Goal: Information Seeking & Learning: Find specific fact

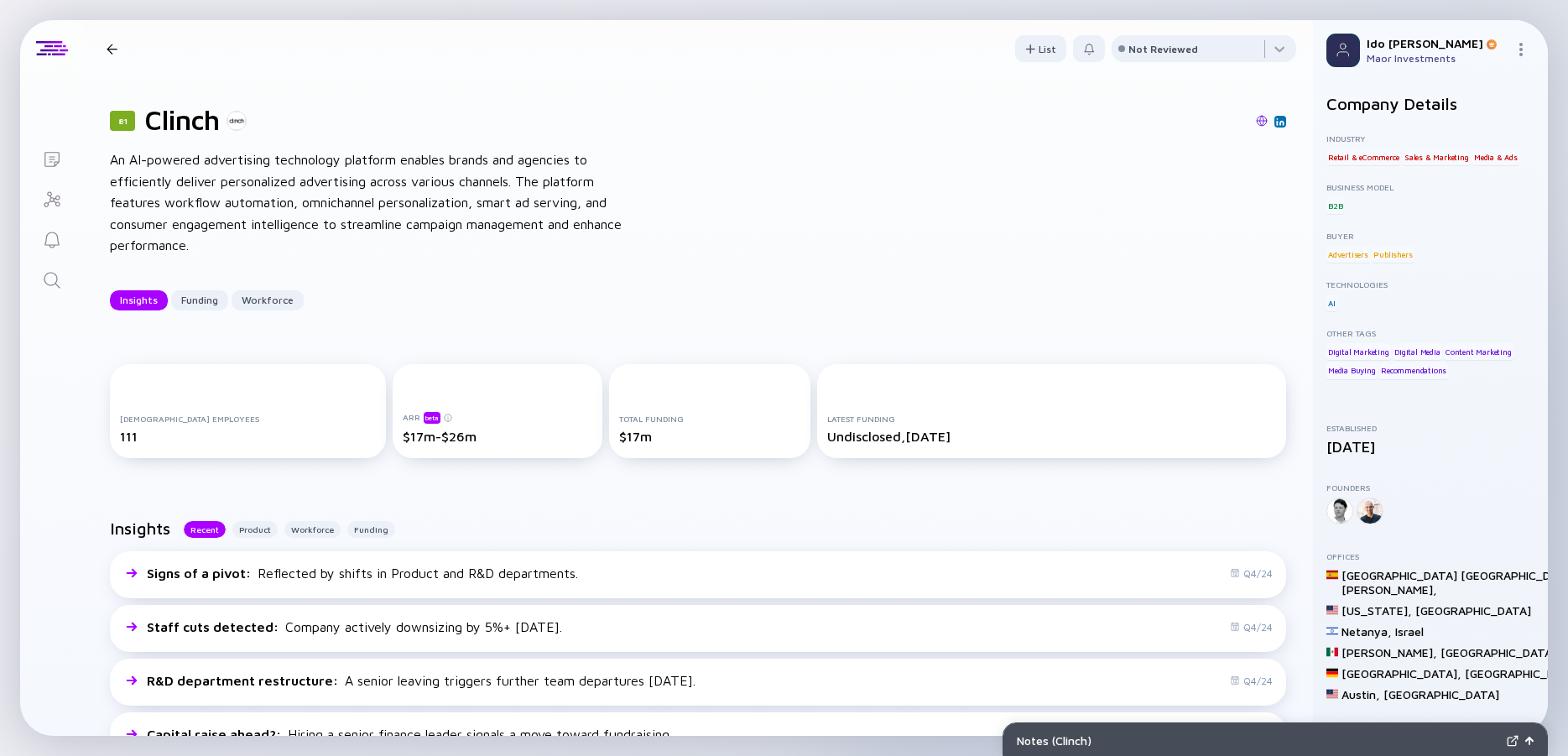
click at [58, 274] on icon "Search" at bounding box center [52, 280] width 20 height 20
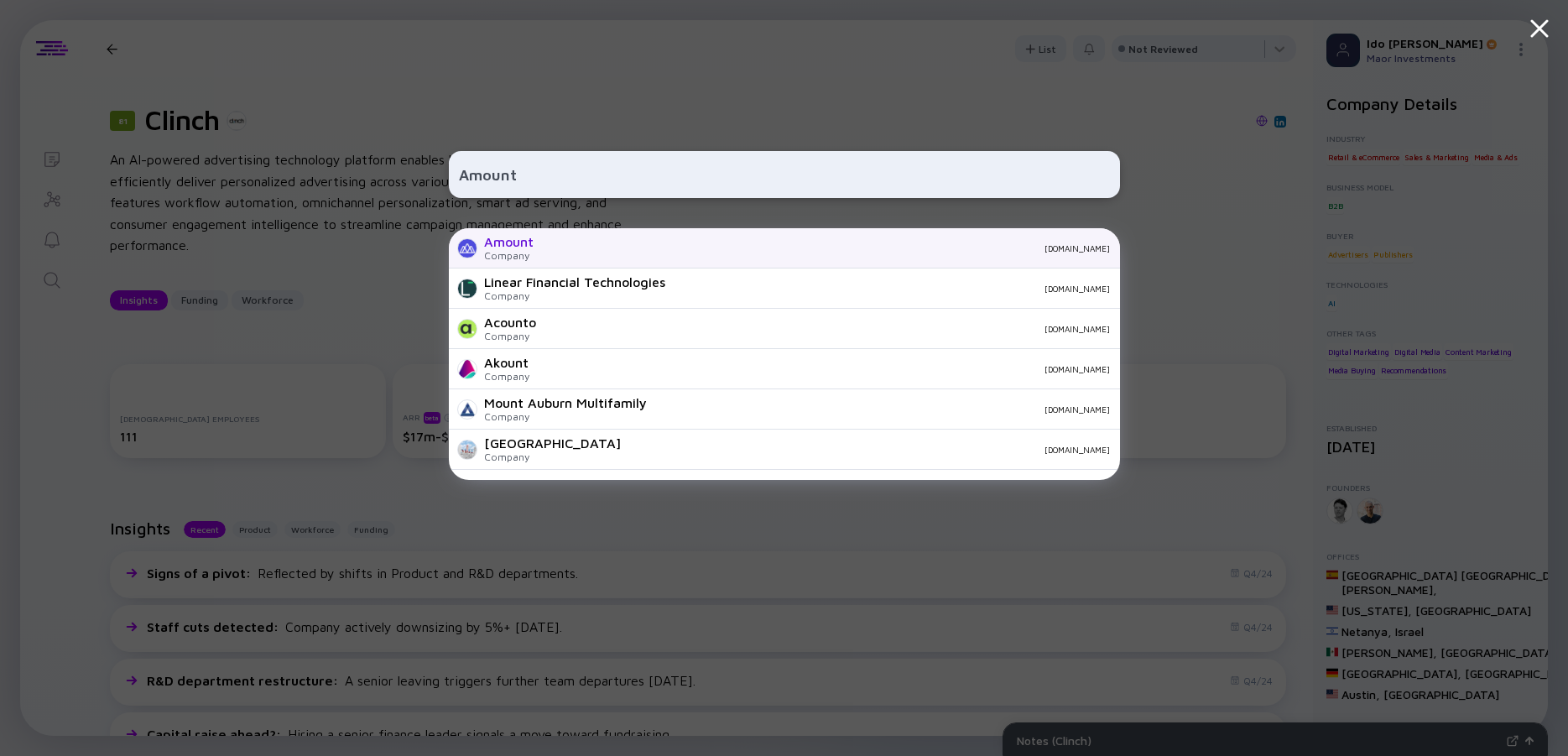
type input "Amount"
click at [518, 240] on div "Amount" at bounding box center [509, 242] width 49 height 15
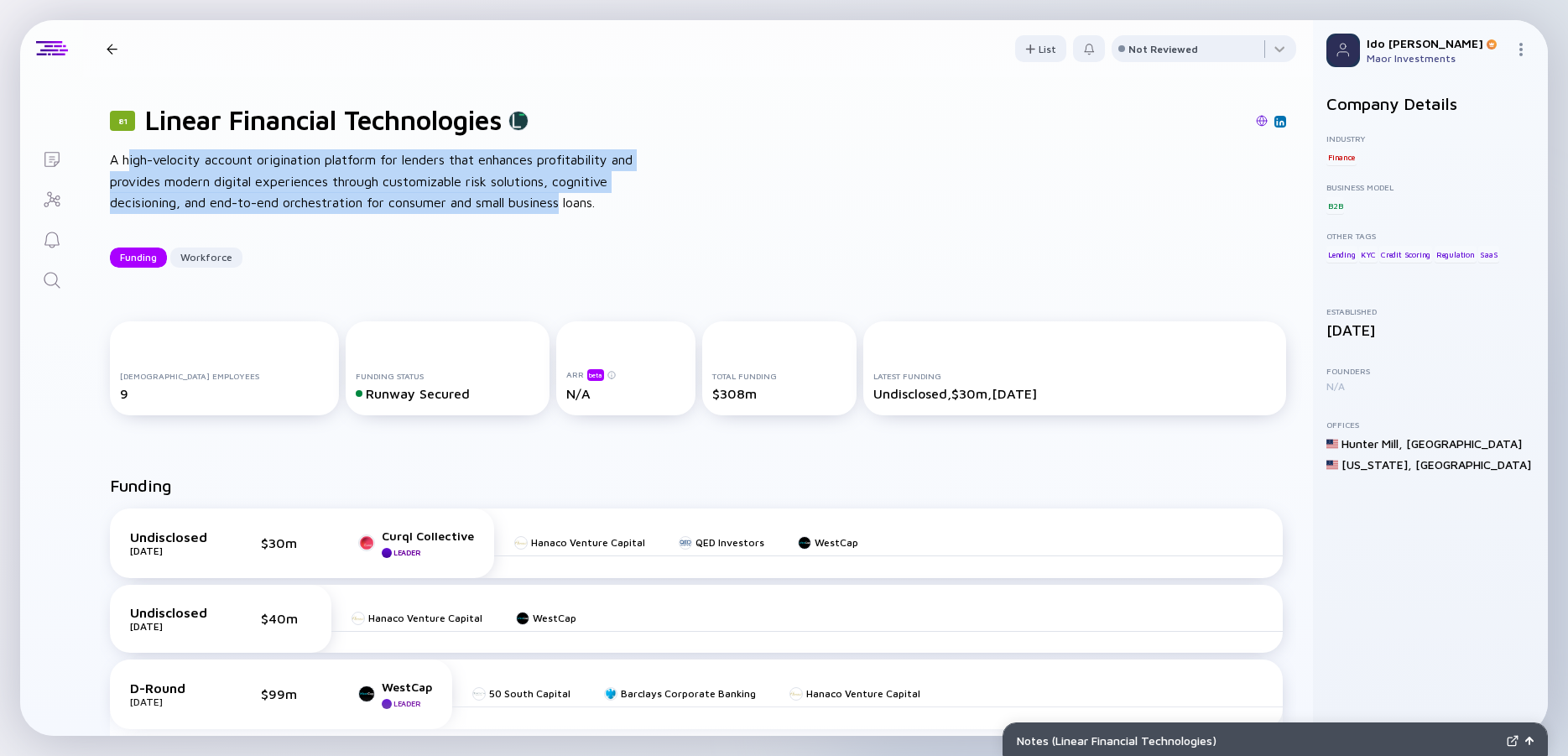
drag, startPoint x: 249, startPoint y: 174, endPoint x: 571, endPoint y: 197, distance: 322.8
click at [571, 197] on div "A high-velocity account origination platform for lenders that enhances profitab…" at bounding box center [378, 182] width 537 height 65
click at [572, 197] on div "A high-velocity account origination platform for lenders that enhances profitab…" at bounding box center [378, 182] width 537 height 65
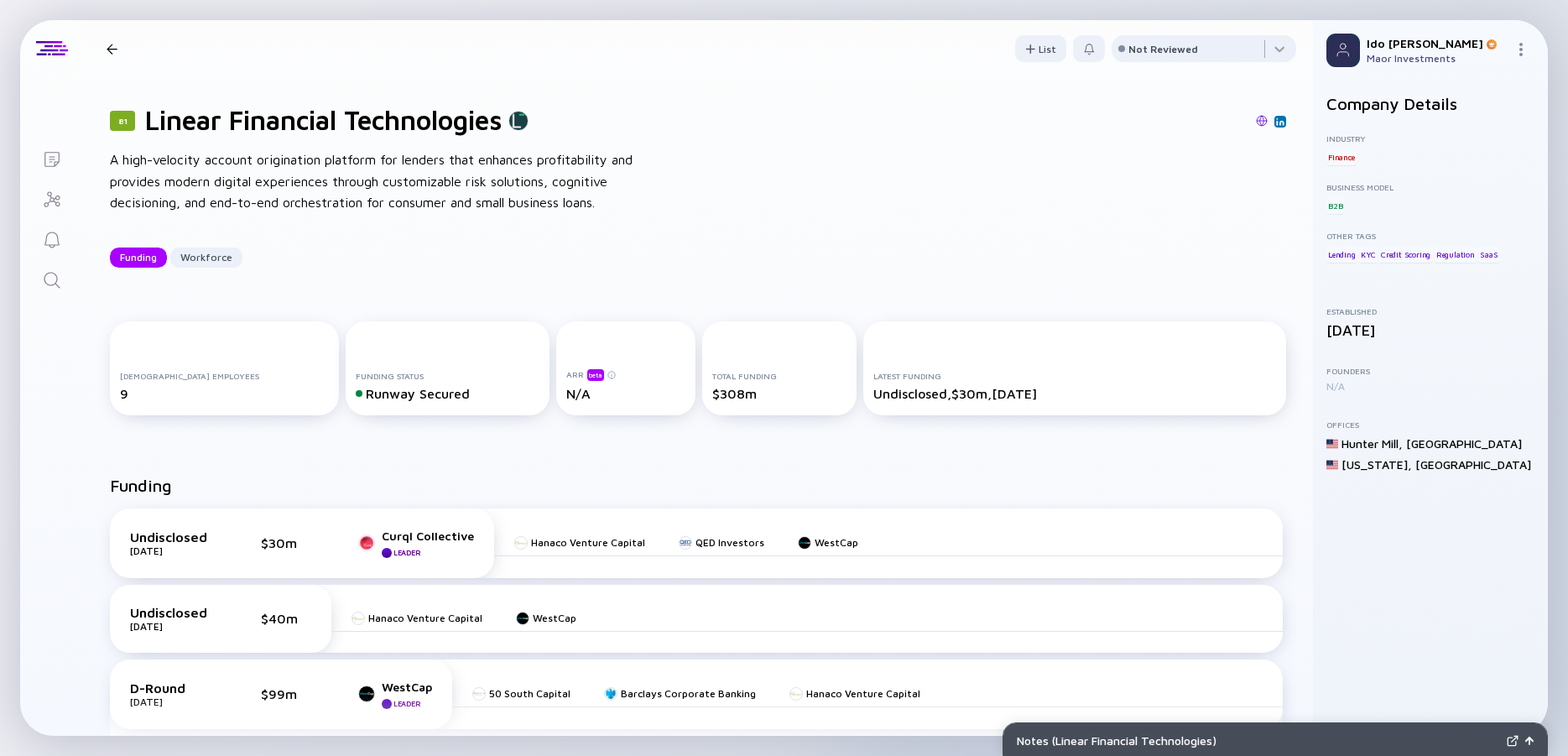
click at [1256, 121] on img at bounding box center [1262, 121] width 12 height 12
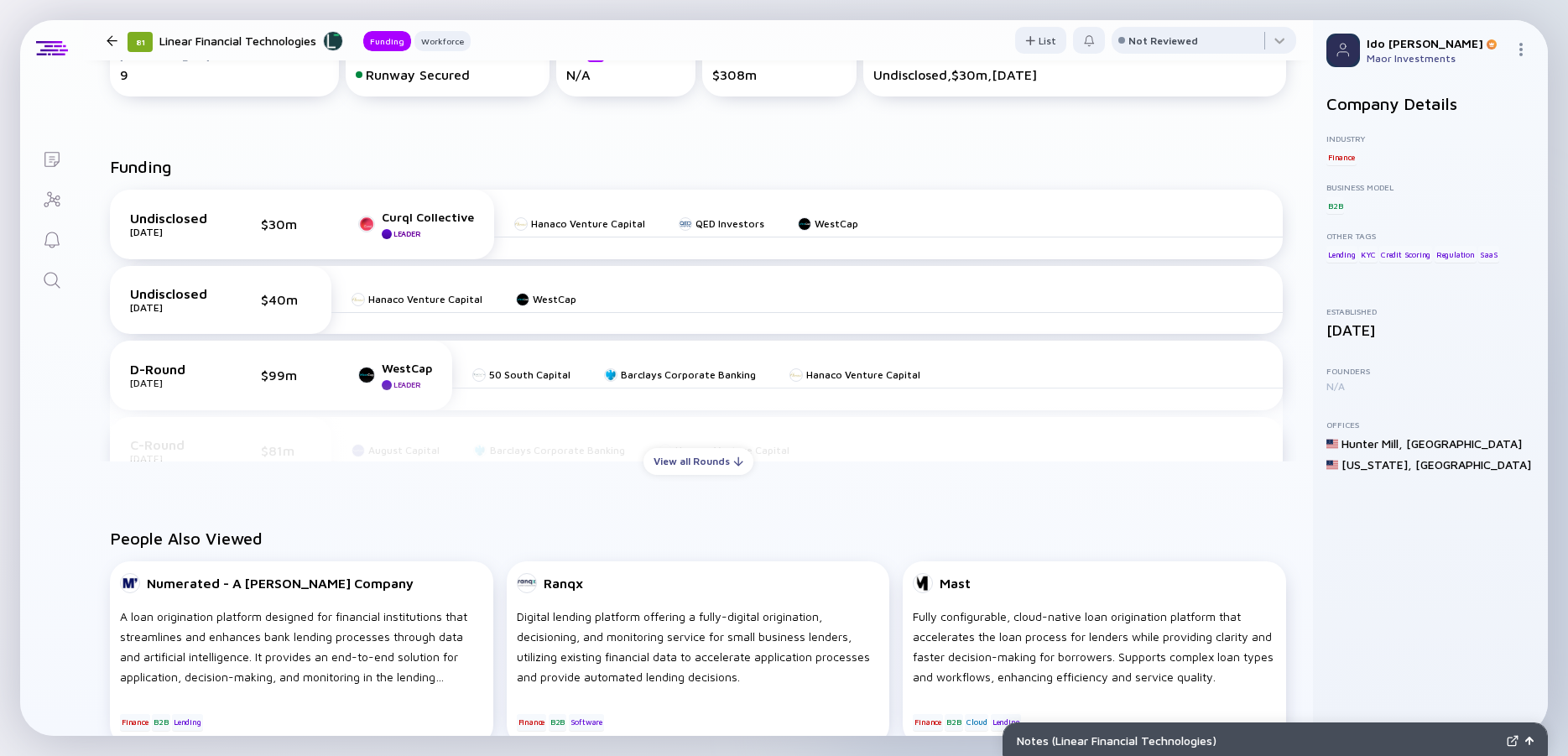
scroll to position [302, 0]
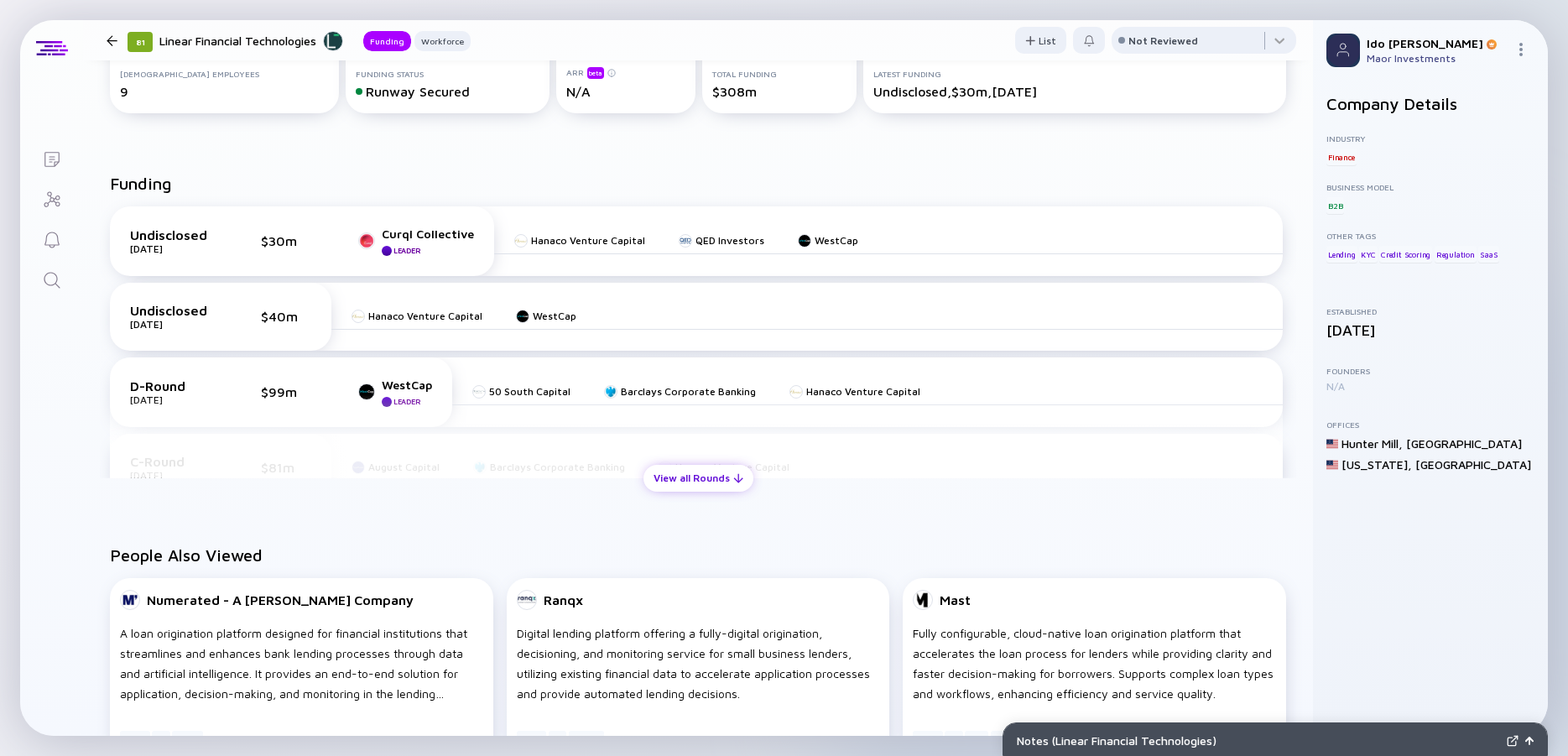
click at [700, 477] on div "View all Rounds" at bounding box center [698, 477] width 110 height 26
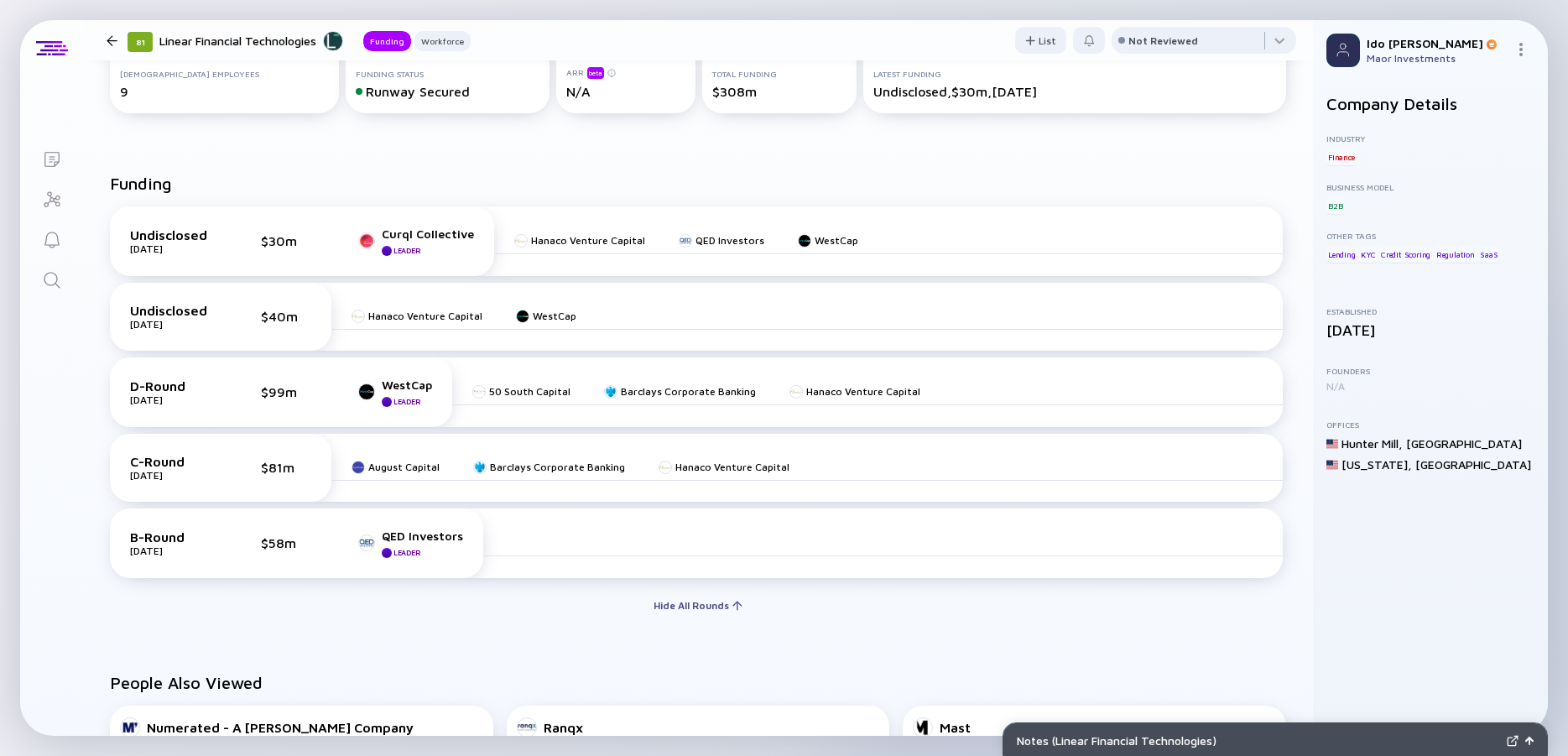
click at [59, 285] on icon "Search" at bounding box center [52, 280] width 20 height 20
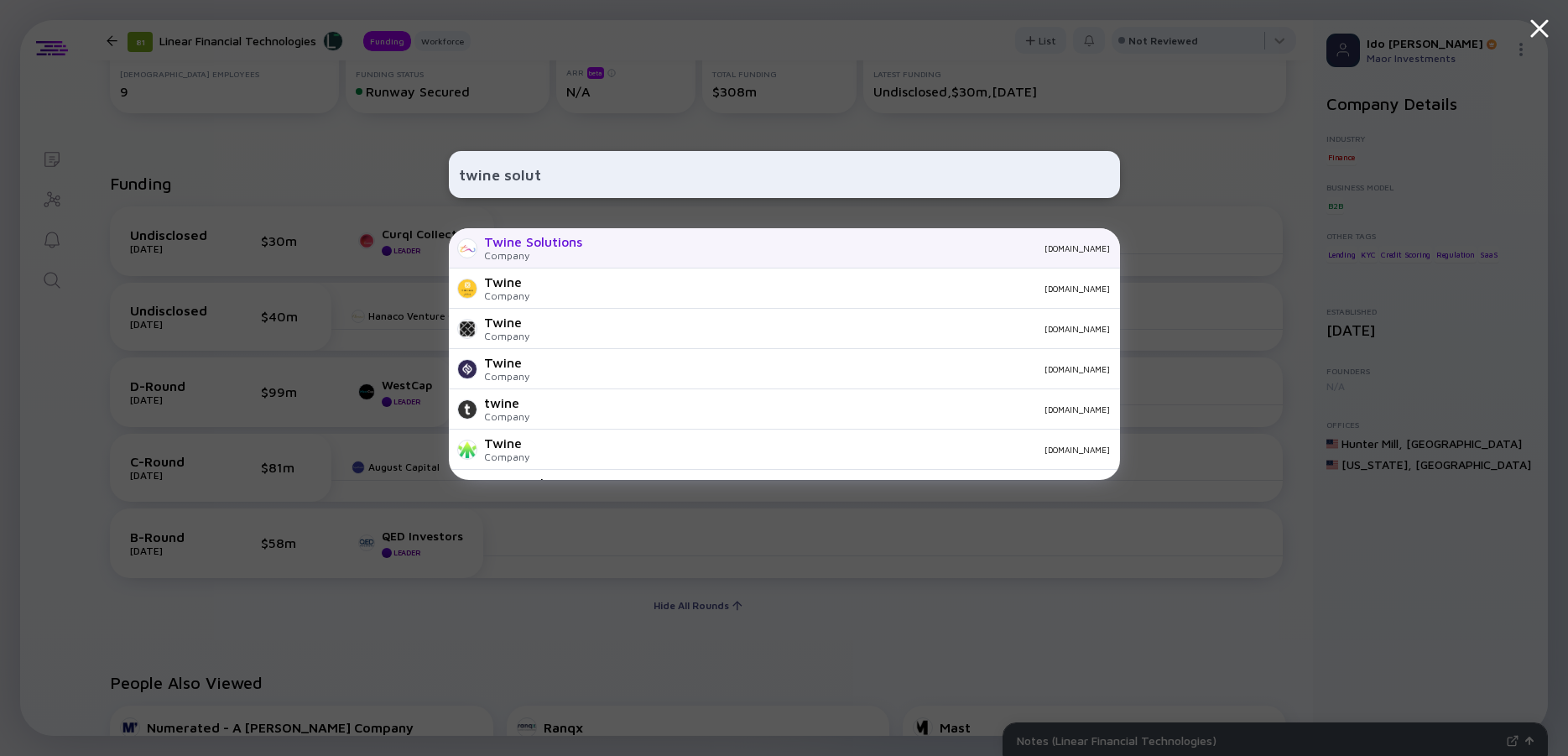
type input "twine solut"
click at [512, 237] on div "Twine Solutions" at bounding box center [533, 242] width 98 height 15
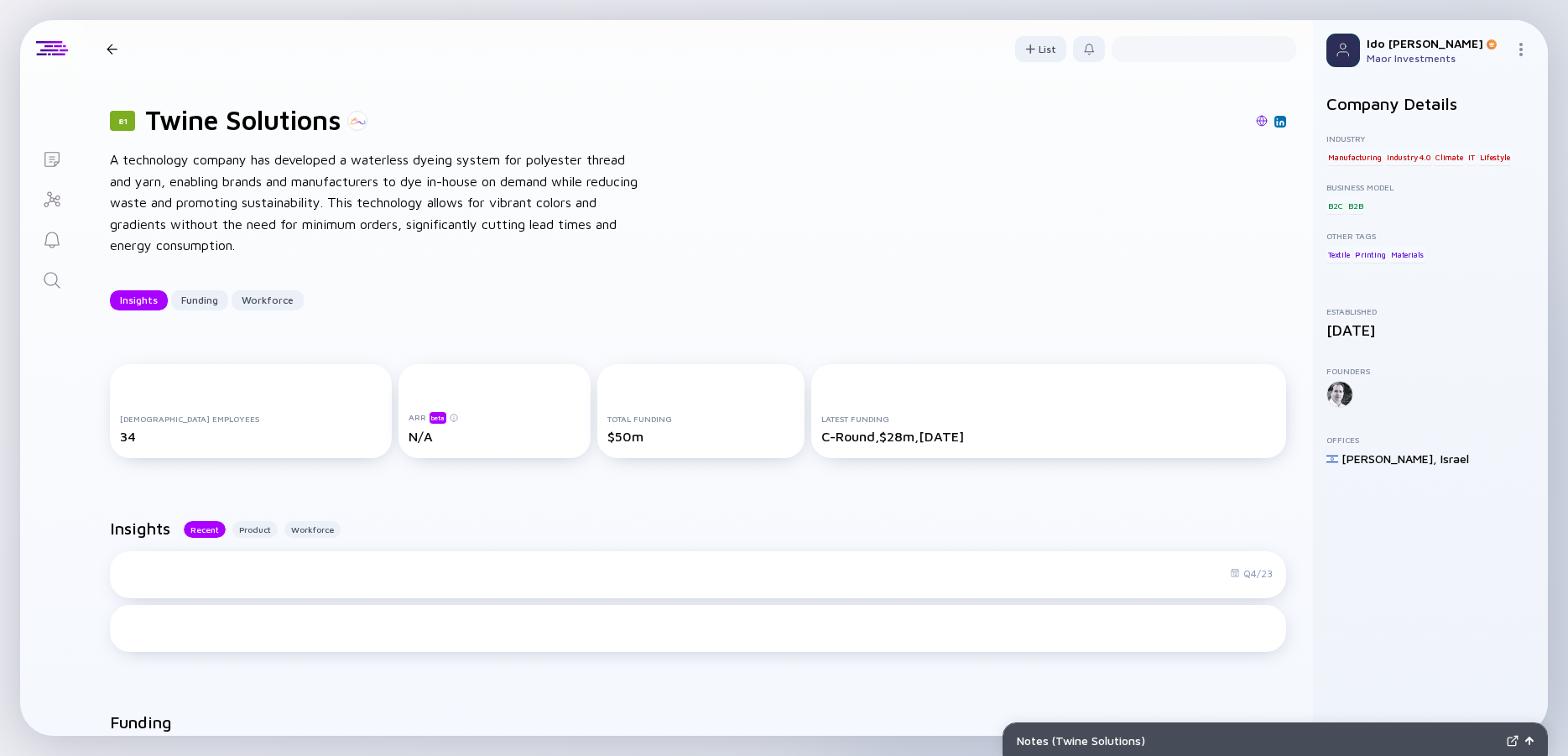
click at [313, 194] on div "A technology company has developed a waterless dyeing system for polyester thre…" at bounding box center [378, 203] width 537 height 107
click at [275, 190] on div "A technology company has developed a waterless dyeing system for polyester thre…" at bounding box center [378, 203] width 537 height 107
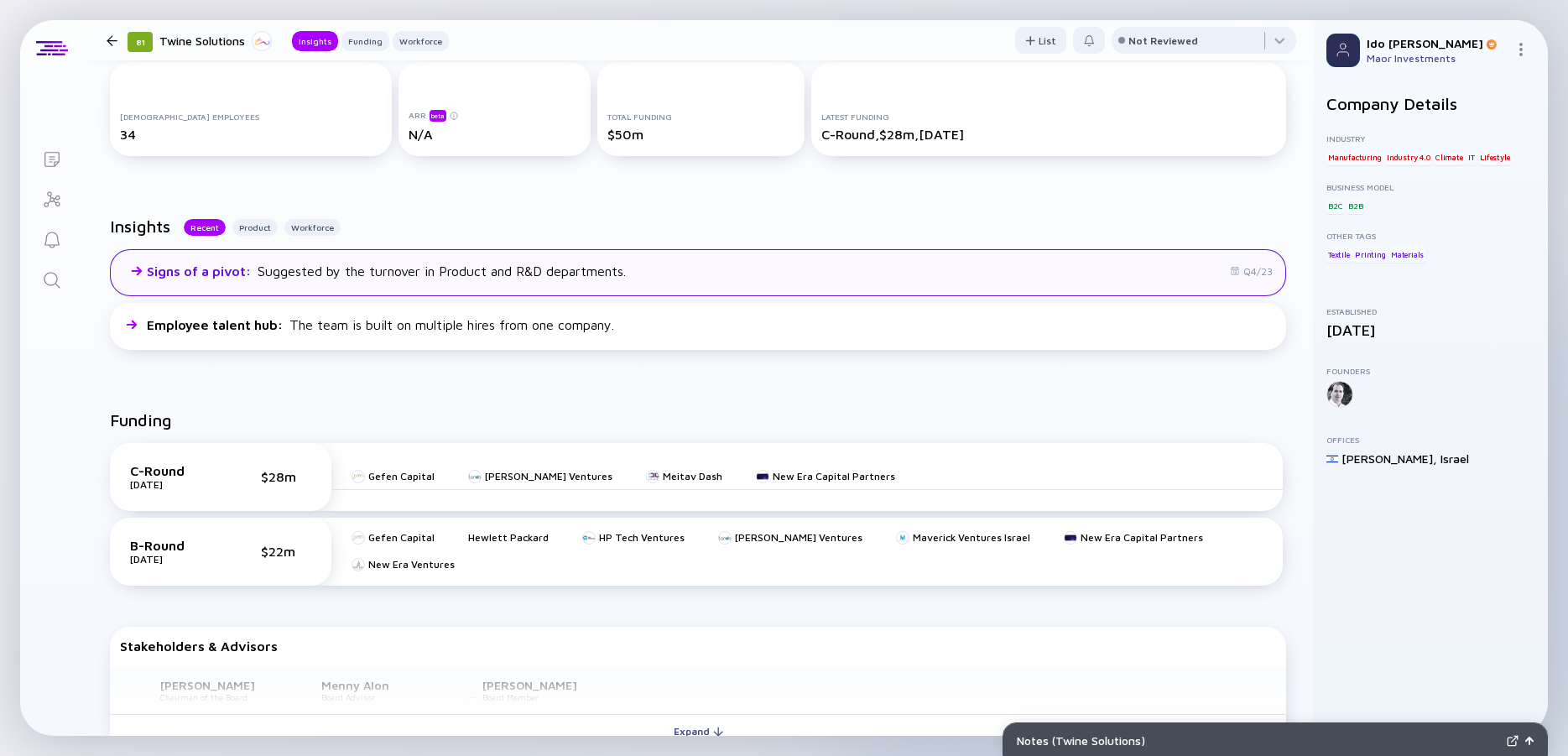
scroll to position [604, 0]
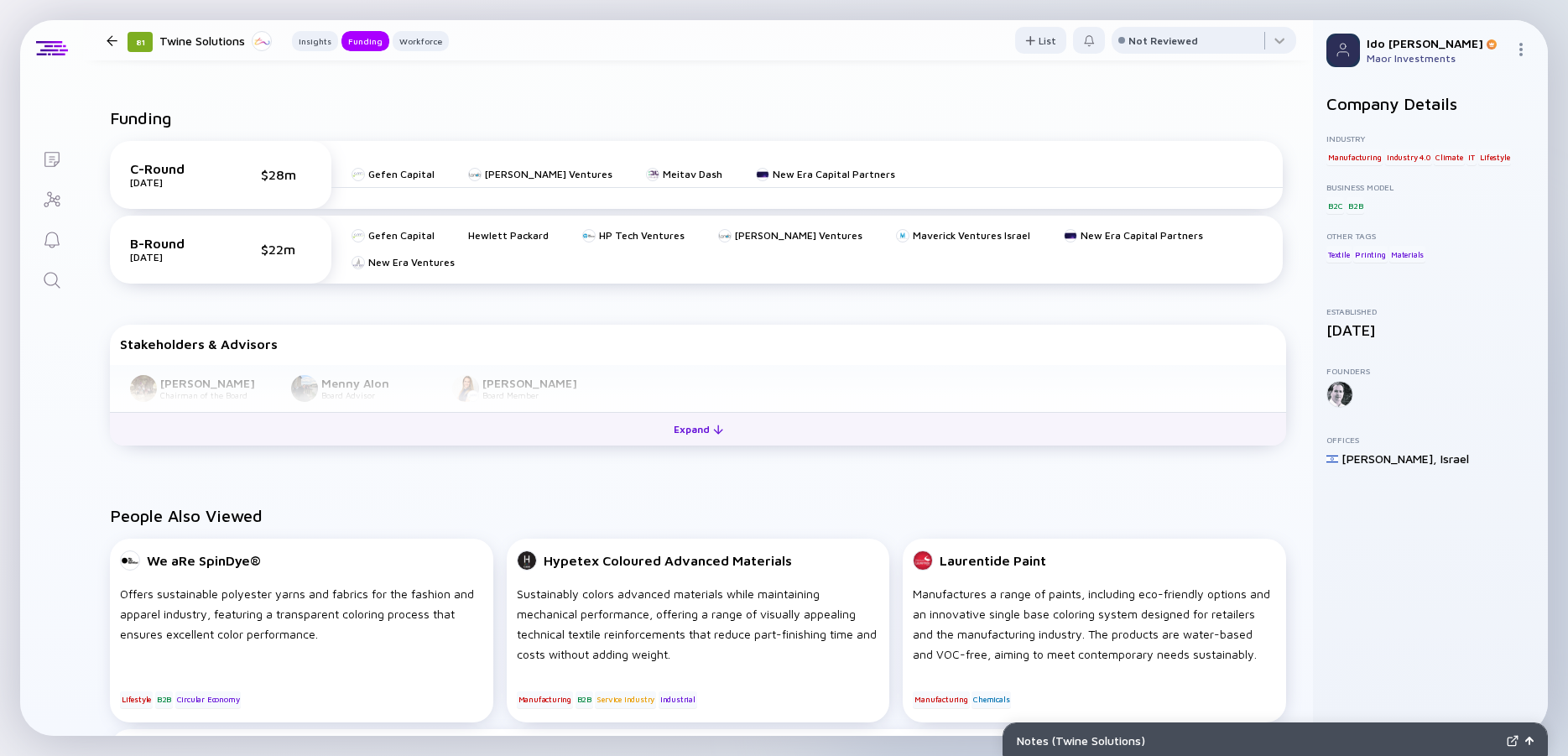
click at [696, 436] on div "Expand" at bounding box center [699, 429] width 70 height 26
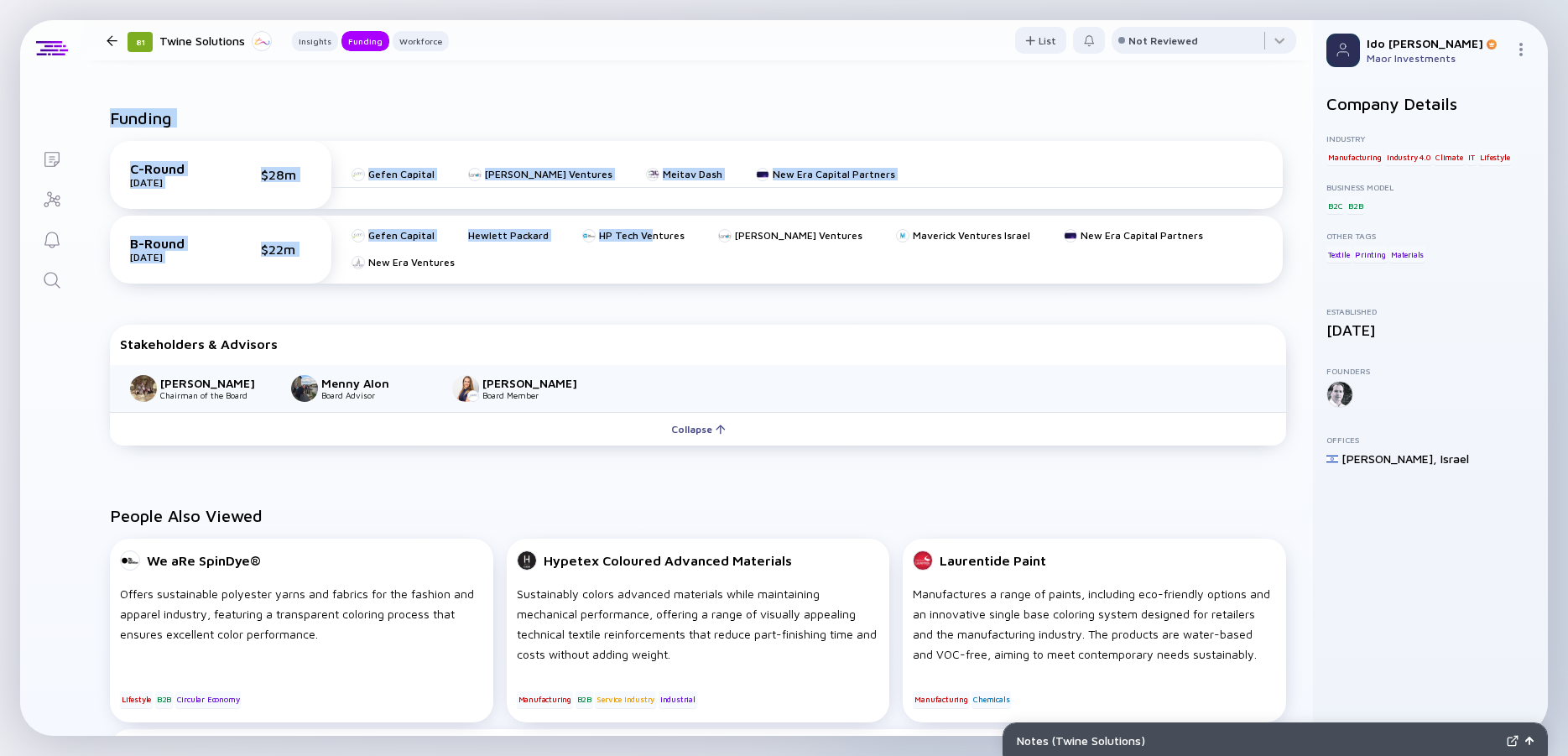
drag, startPoint x: 643, startPoint y: 266, endPoint x: 102, endPoint y: 117, distance: 561.1
click at [110, 216] on div "B-Round [DATE] $22m Gefen Capital Hewlett Packard HP Tech Ventures [PERSON_NAME…" at bounding box center [695, 250] width 1172 height 68
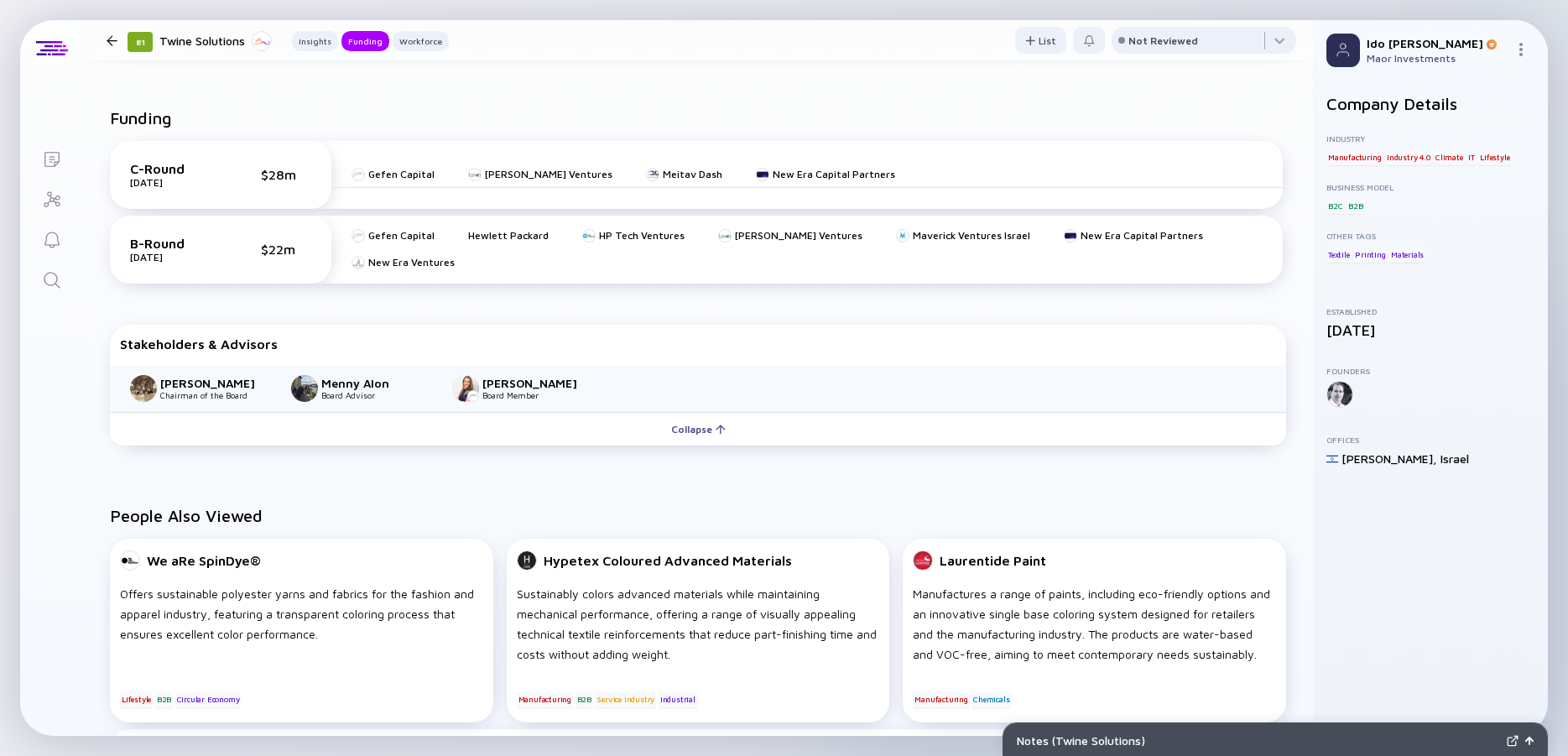
click at [102, 117] on div "Funding C-Round [DATE] $28m Gefen Capital [PERSON_NAME] Ventures Meitav Dash Ne…" at bounding box center [698, 280] width 1229 height 398
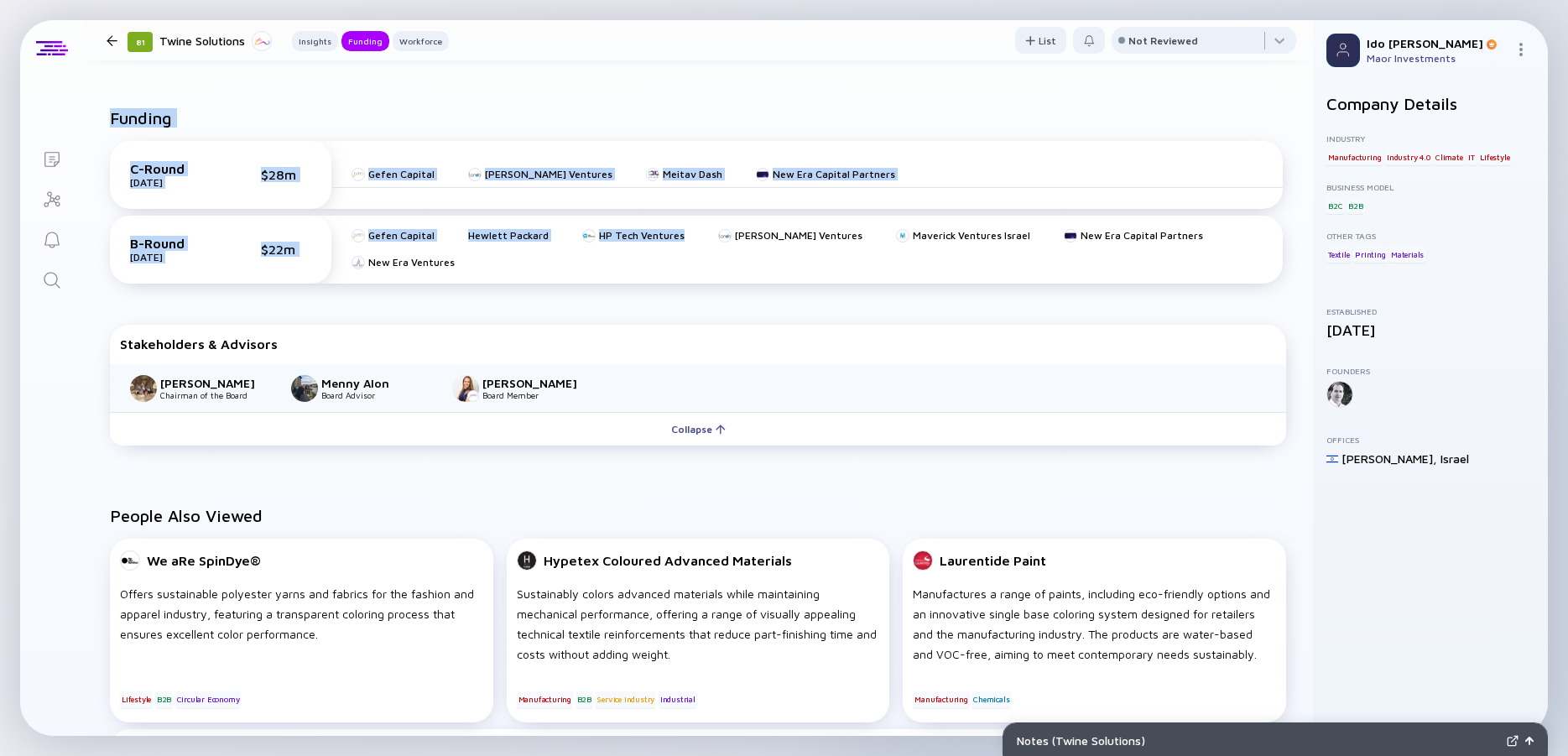
drag, startPoint x: 102, startPoint y: 117, endPoint x: 718, endPoint y: 303, distance: 643.5
click at [718, 303] on div "Funding C-Round [DATE] $28m Gefen Capital [PERSON_NAME] Ventures Meitav Dash Ne…" at bounding box center [698, 280] width 1229 height 398
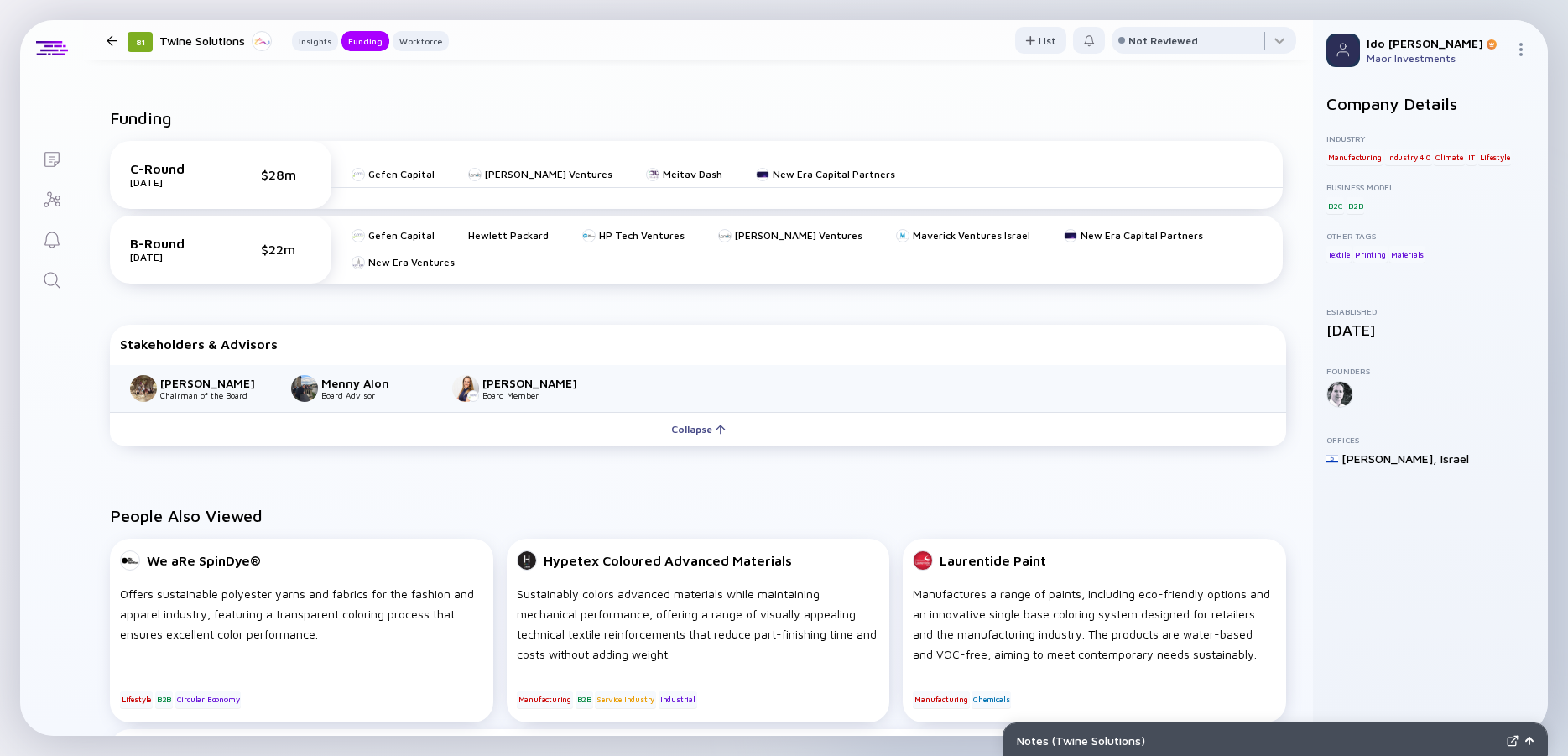
click at [718, 303] on div "C-Round [DATE] $28m Gefen Capital [PERSON_NAME] Ventures Meitav Dash New Era Ca…" at bounding box center [698, 216] width 1196 height 177
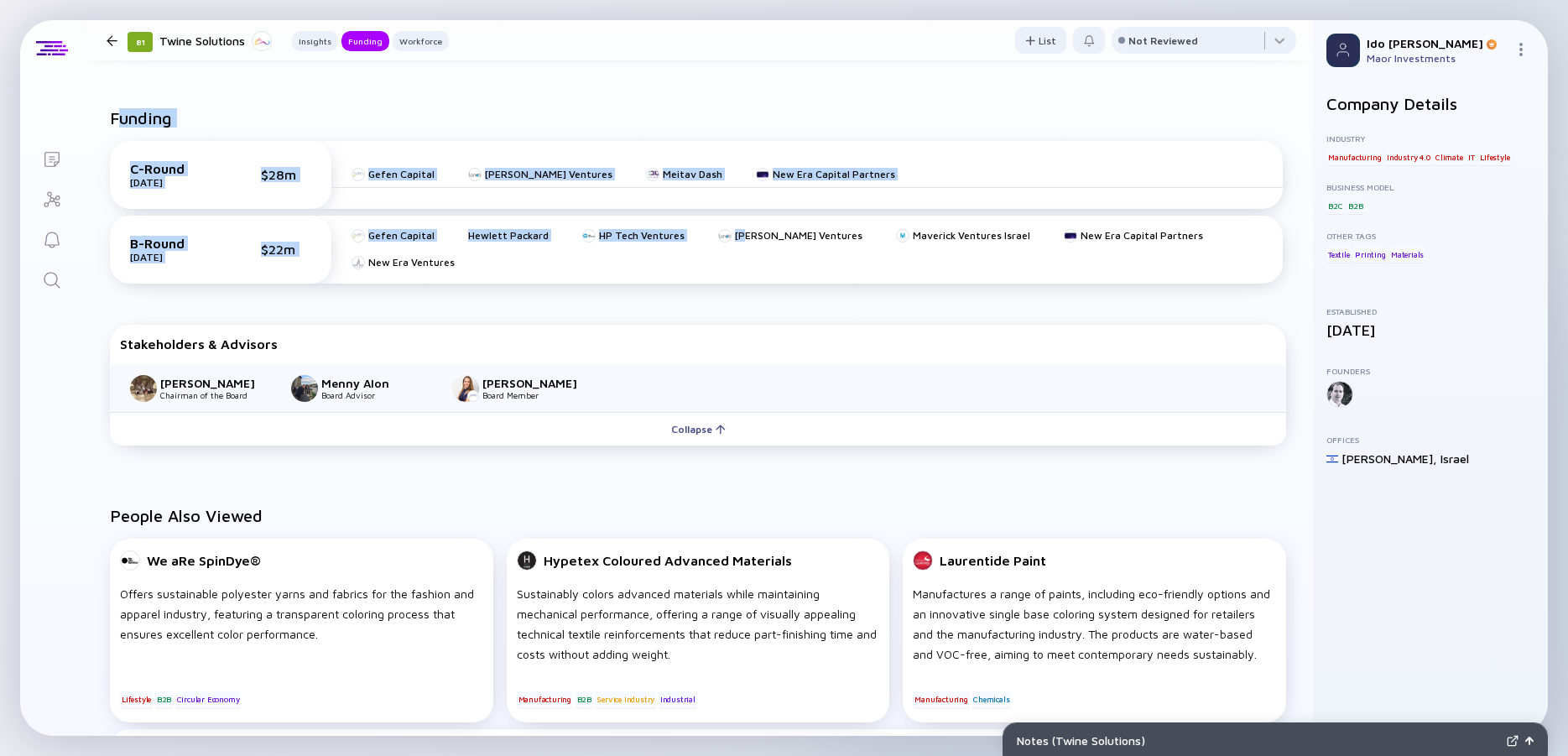
drag, startPoint x: 736, startPoint y: 304, endPoint x: 115, endPoint y: 118, distance: 648.3
click at [115, 118] on div "Funding C-Round [DATE] $28m Gefen Capital [PERSON_NAME] Ventures Meitav Dash Ne…" at bounding box center [697, 206] width 1176 height 196
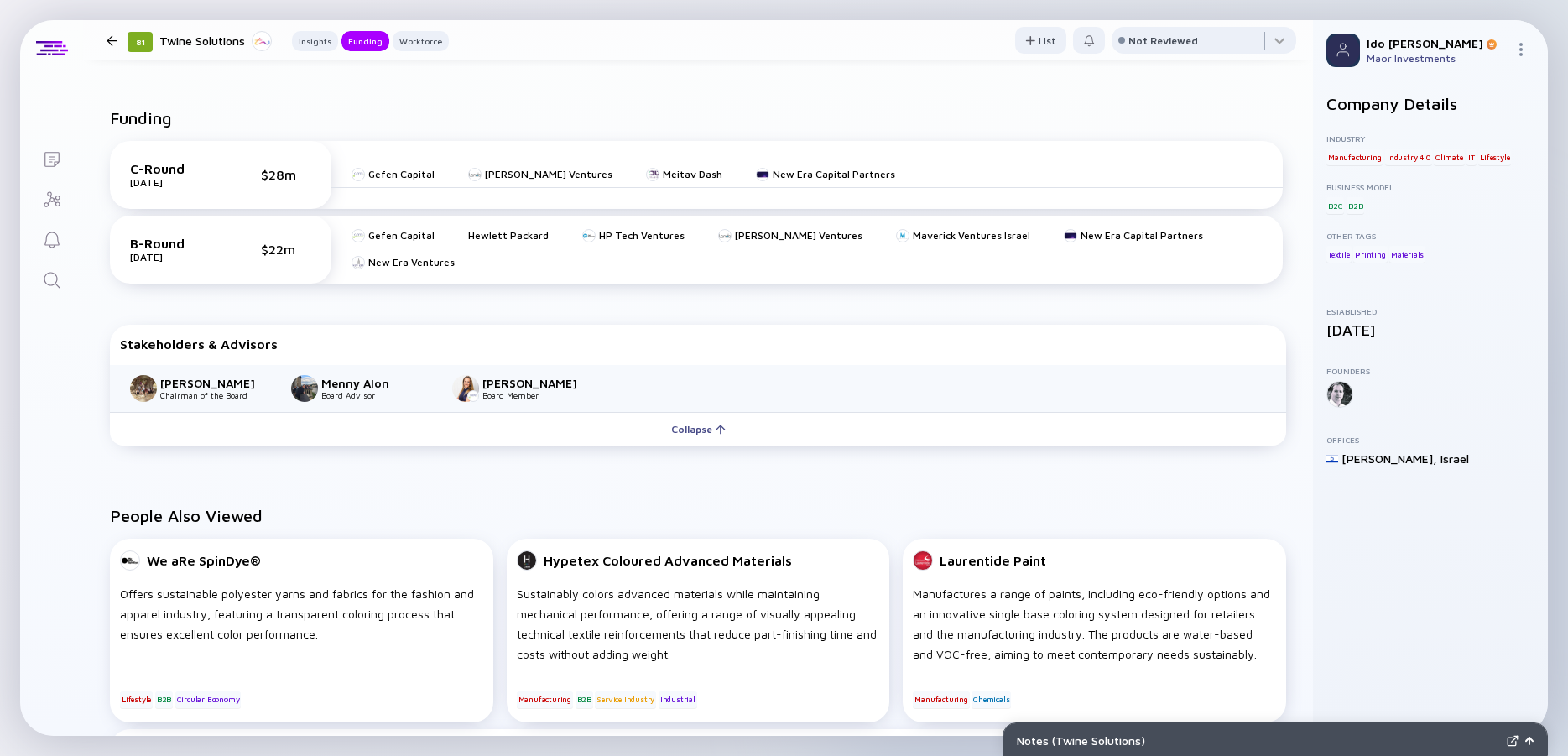
click at [115, 118] on h2 "Funding" at bounding box center [140, 117] width 62 height 20
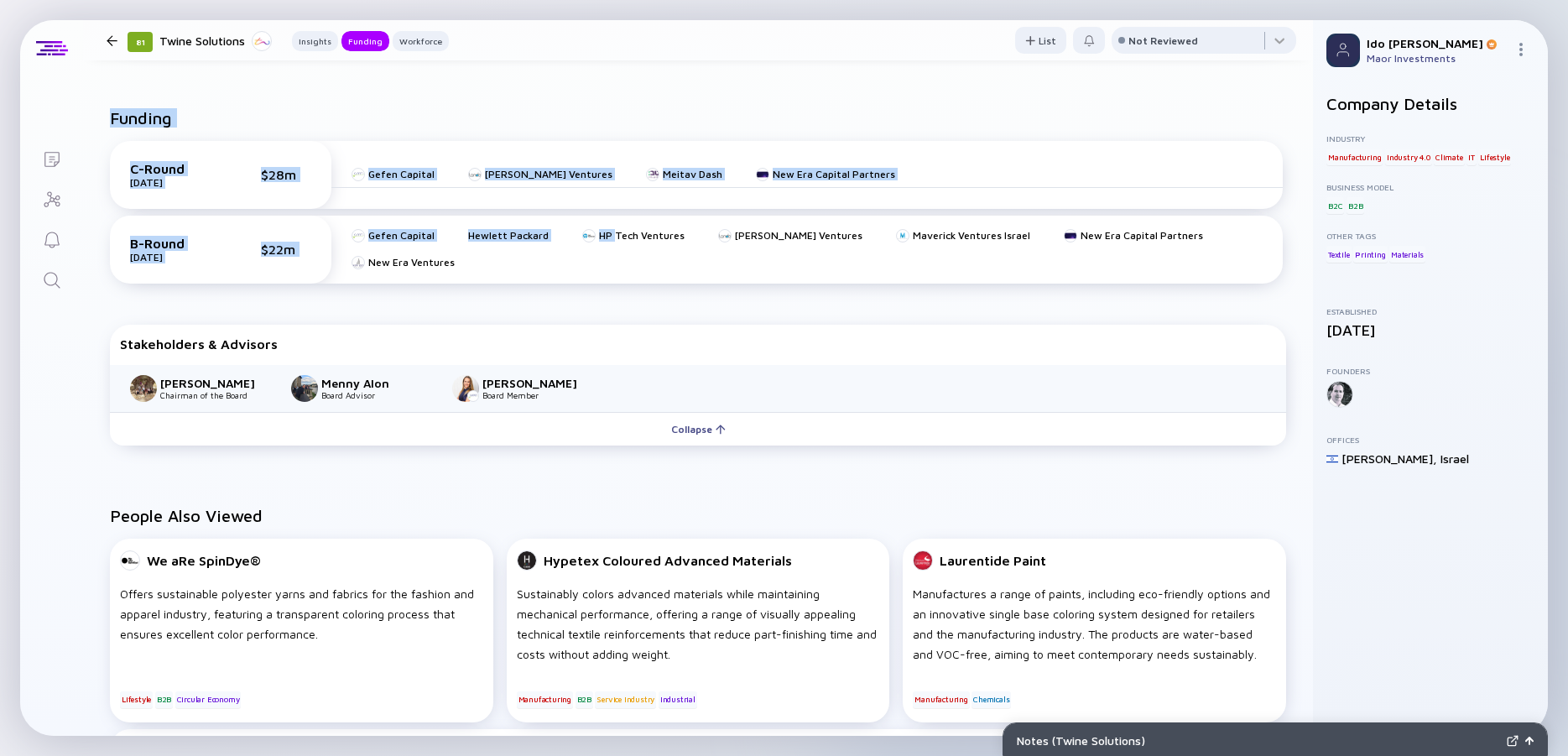
drag, startPoint x: 126, startPoint y: 128, endPoint x: 609, endPoint y: 278, distance: 505.8
click at [609, 278] on div "Funding C-Round [DATE] $28m Gefen Capital [PERSON_NAME] Ventures Meitav Dash Ne…" at bounding box center [697, 206] width 1176 height 196
click at [609, 278] on div "B-Round [DATE] $22m Gefen Capital Hewlett Packard HP Tech Ventures [PERSON_NAME…" at bounding box center [695, 250] width 1172 height 68
drag, startPoint x: 727, startPoint y: 294, endPoint x: 100, endPoint y: 102, distance: 655.7
click at [100, 102] on div "Funding C-Round [DATE] $28m Gefen Capital [PERSON_NAME] Ventures Meitav Dash Ne…" at bounding box center [698, 280] width 1229 height 398
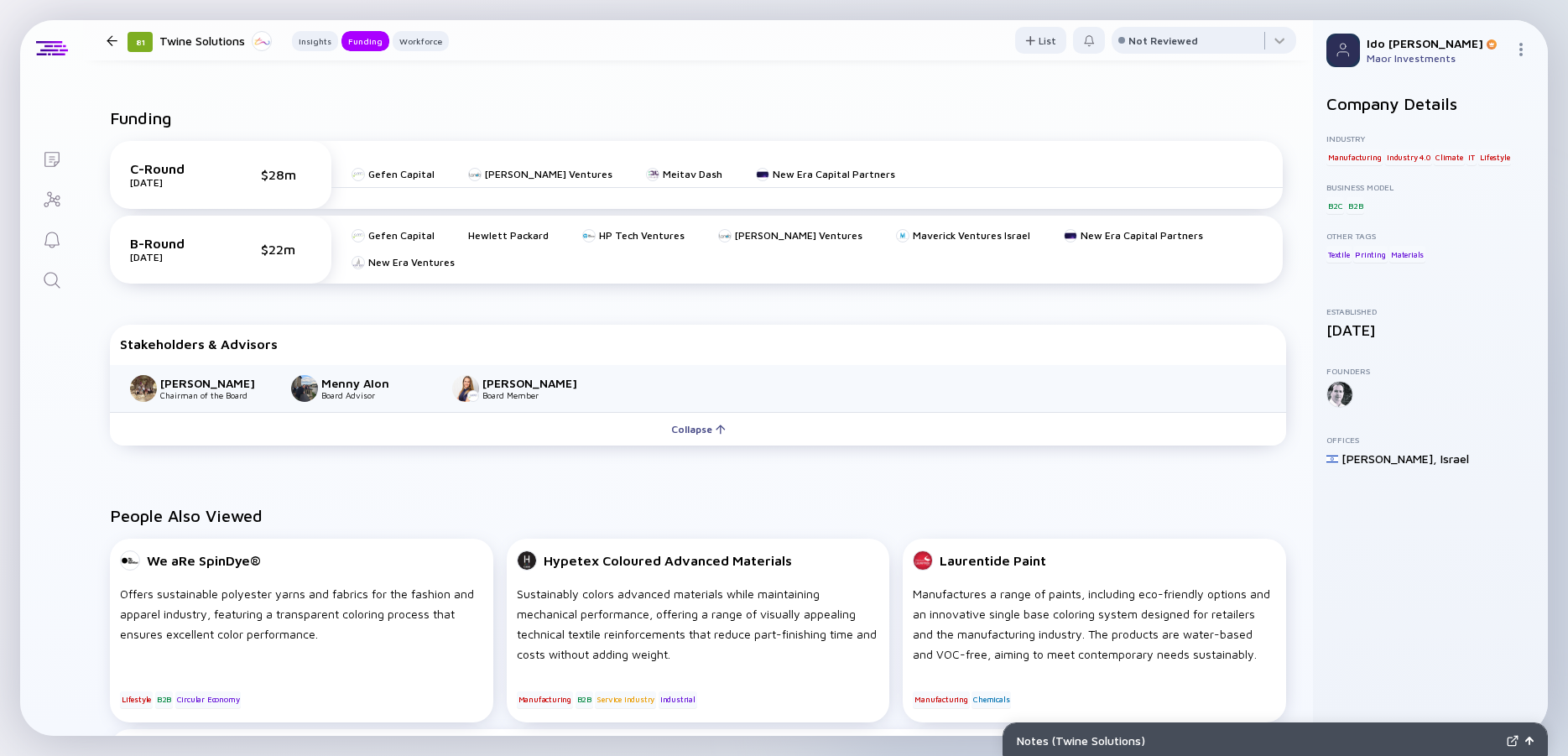
click at [100, 103] on div "Funding C-Round [DATE] $28m Gefen Capital [PERSON_NAME] Ventures Meitav Dash Ne…" at bounding box center [698, 280] width 1229 height 398
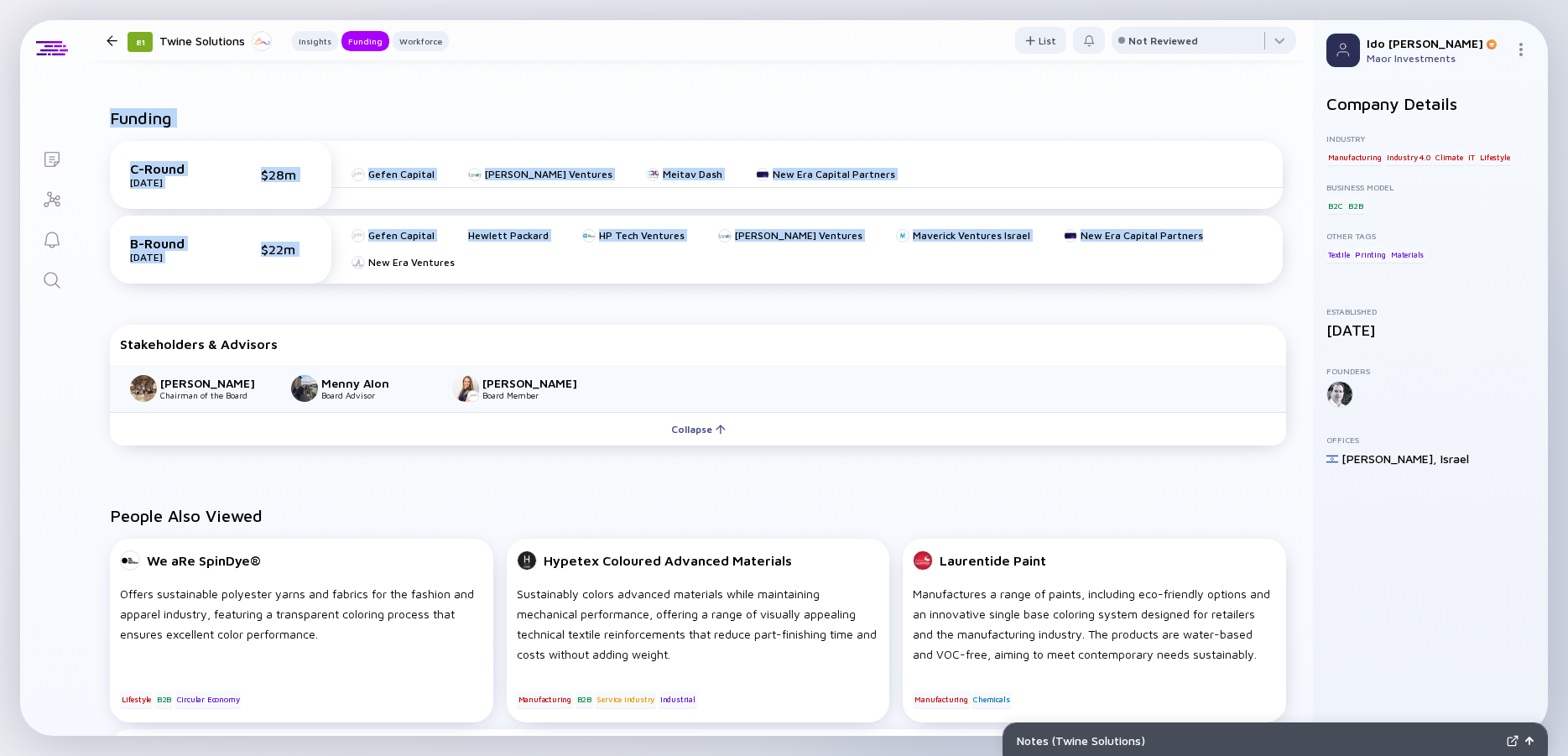
drag, startPoint x: 100, startPoint y: 103, endPoint x: 1155, endPoint y: 315, distance: 1076.1
click at [1155, 315] on div "Funding C-Round [DATE] $28m Gefen Capital [PERSON_NAME] Ventures Meitav Dash Ne…" at bounding box center [698, 280] width 1229 height 398
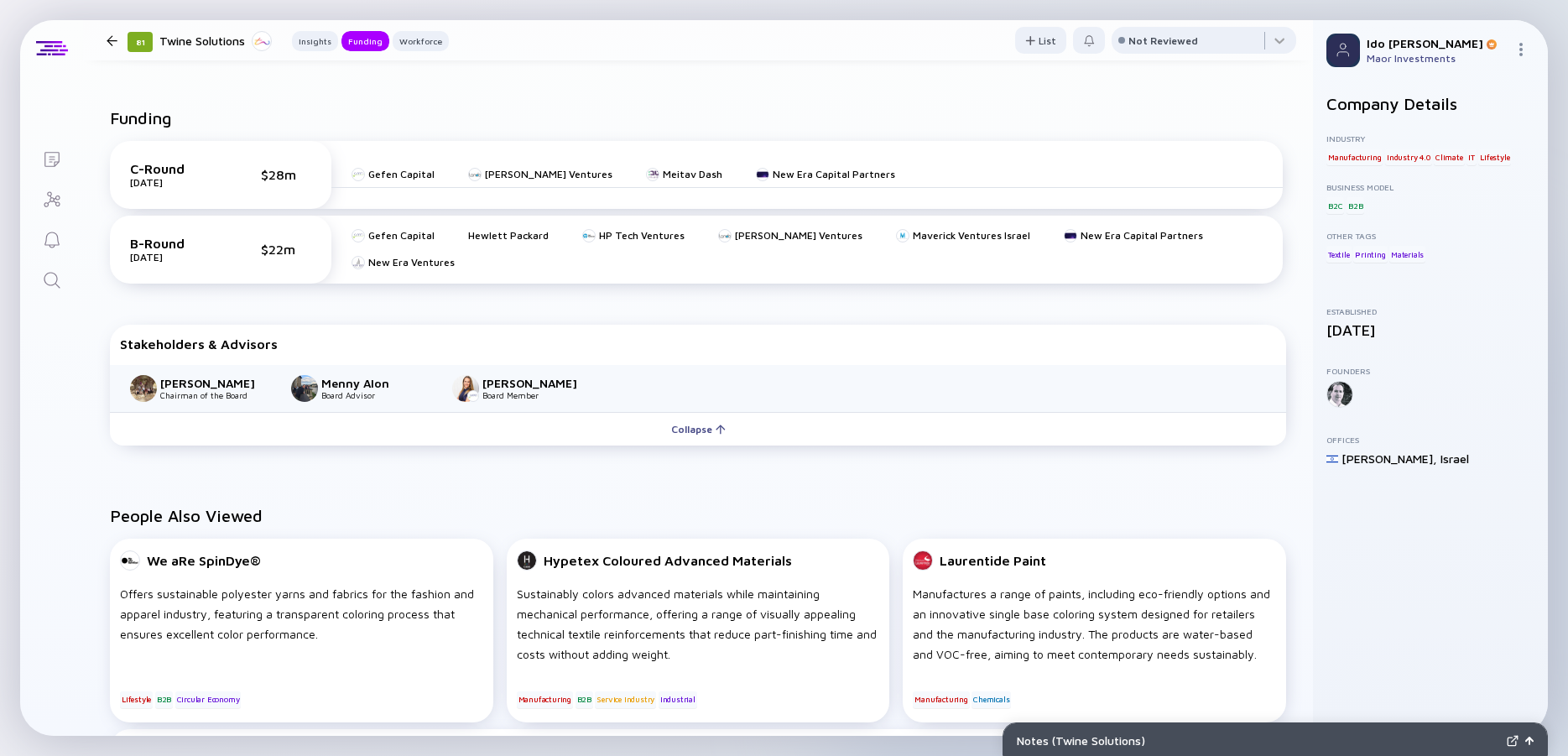
click at [1155, 315] on div "Funding C-Round [DATE] $28m Gefen Capital [PERSON_NAME] Ventures Meitav Dash Ne…" at bounding box center [698, 280] width 1229 height 398
